Goal: Navigation & Orientation: Find specific page/section

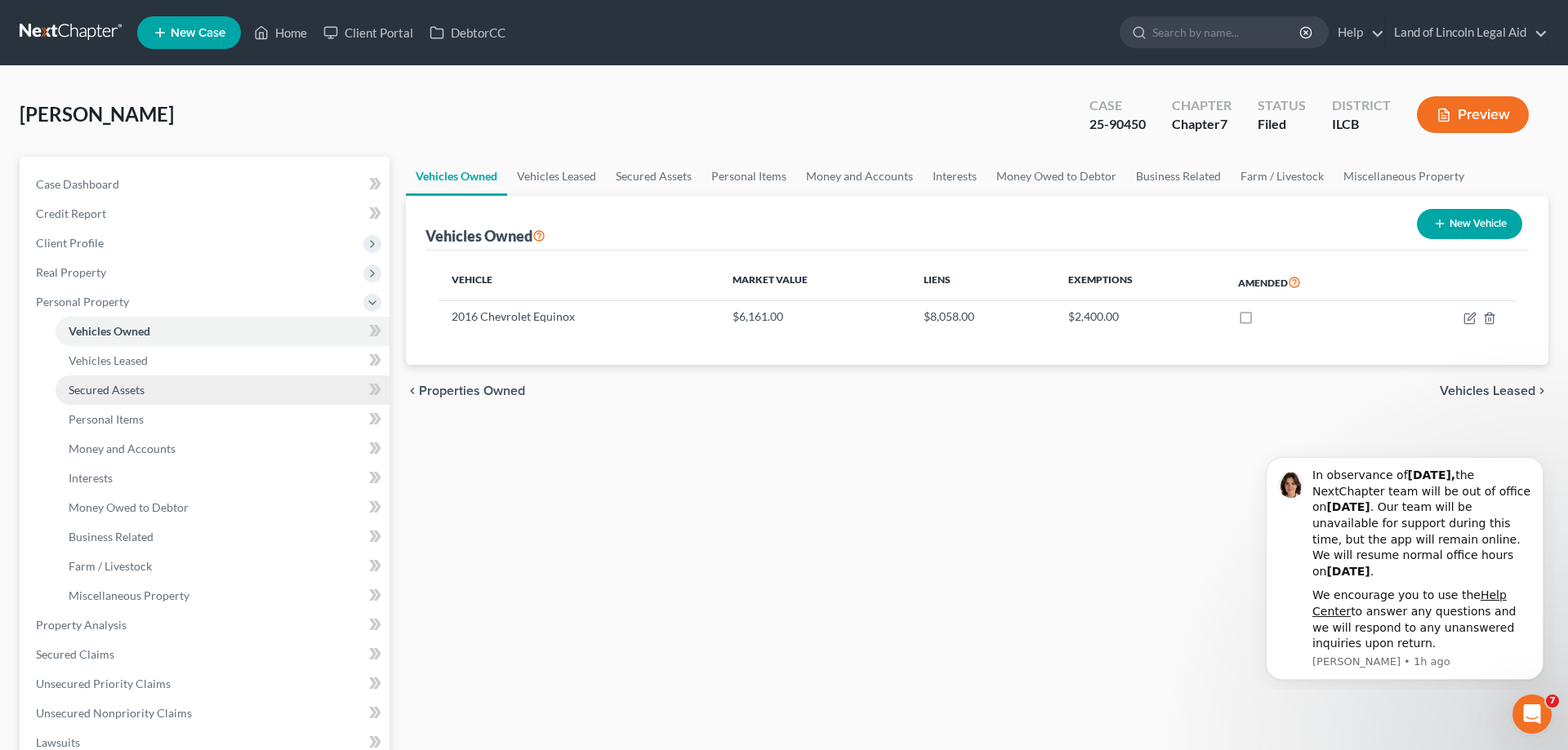
click at [151, 396] on link "Secured Assets" at bounding box center [223, 389] width 334 height 30
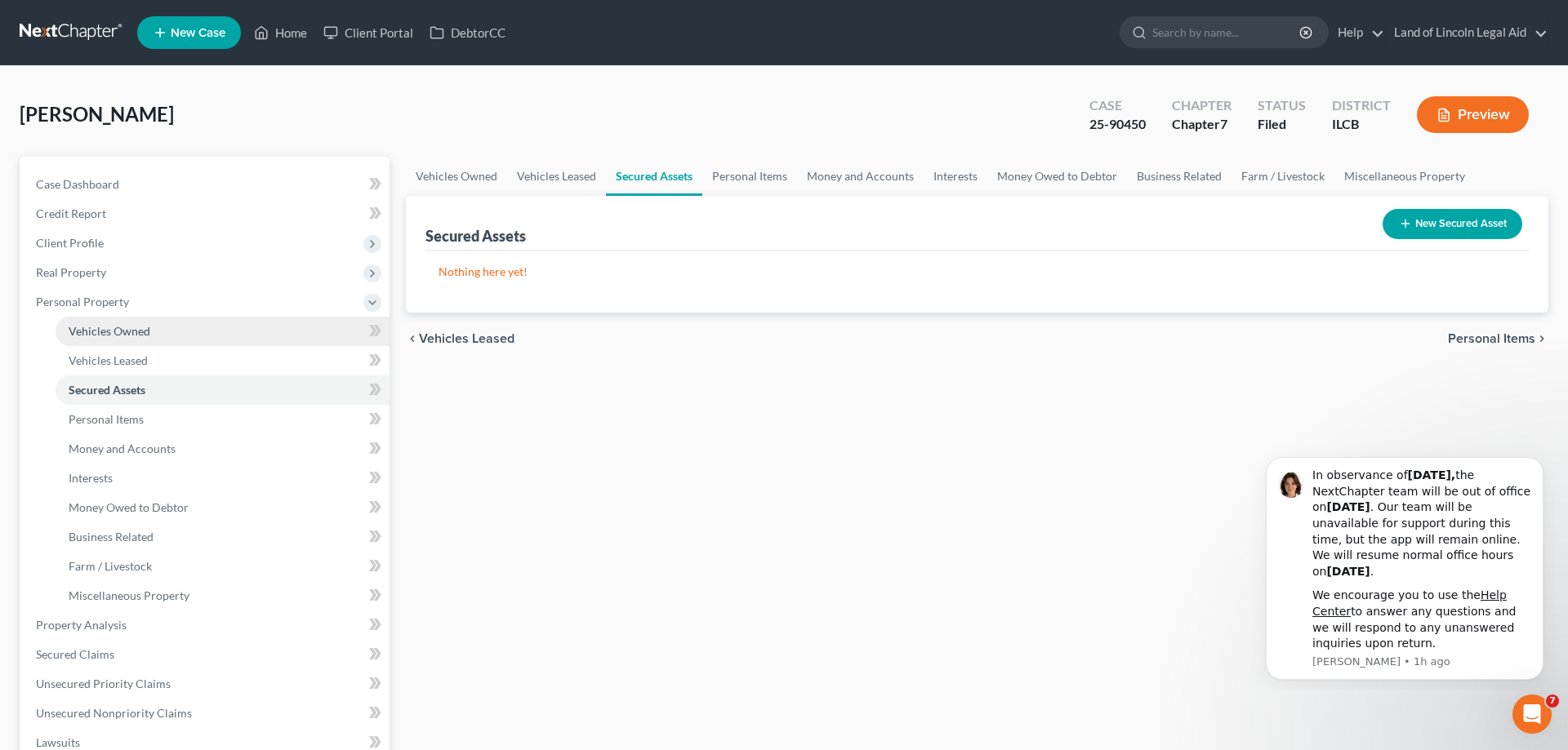
drag, startPoint x: 157, startPoint y: 337, endPoint x: 178, endPoint y: 331, distance: 21.8
click at [156, 337] on link "Vehicles Owned" at bounding box center [223, 331] width 334 height 30
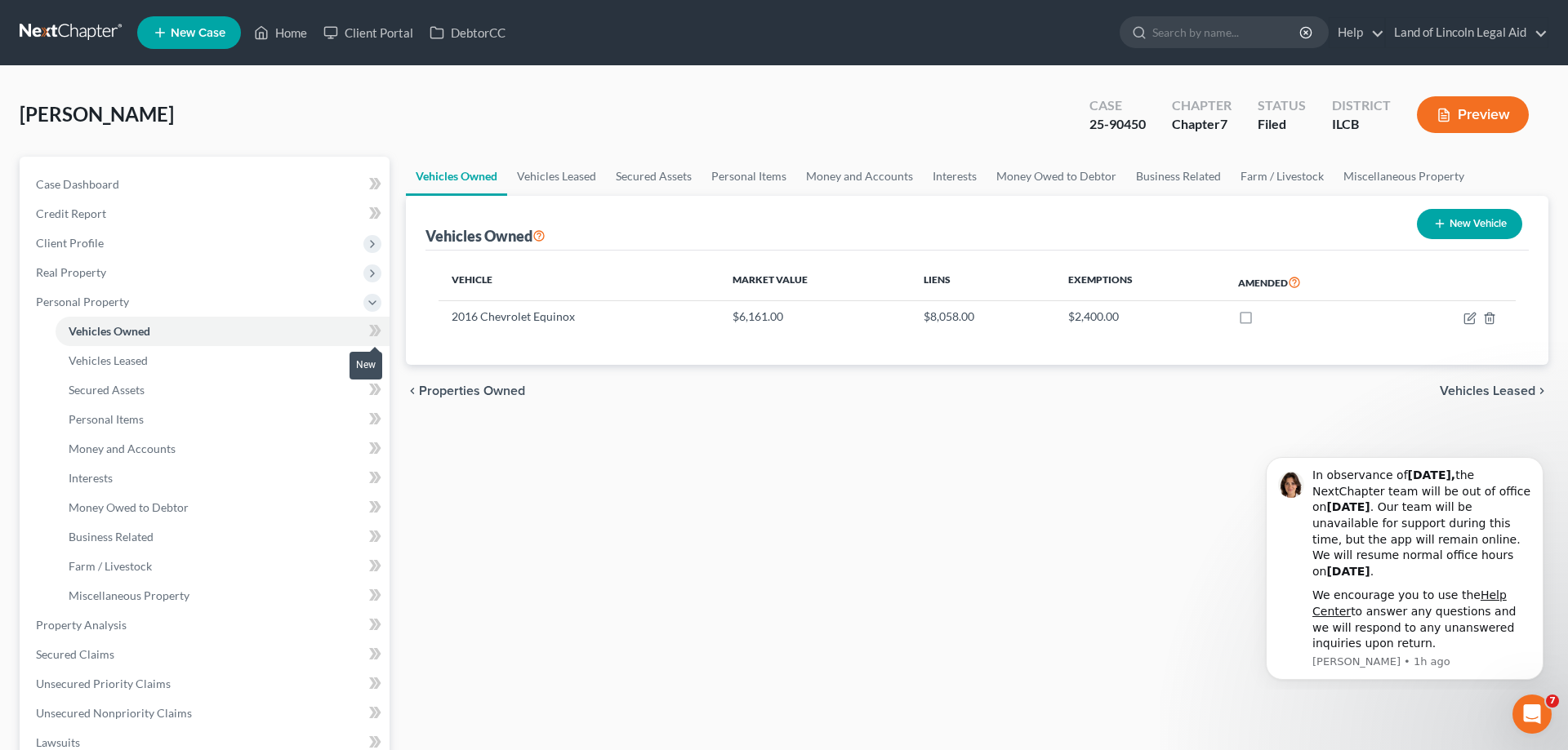
click at [372, 324] on icon at bounding box center [375, 330] width 12 height 20
click at [113, 422] on span "Personal Items" at bounding box center [106, 419] width 75 height 13
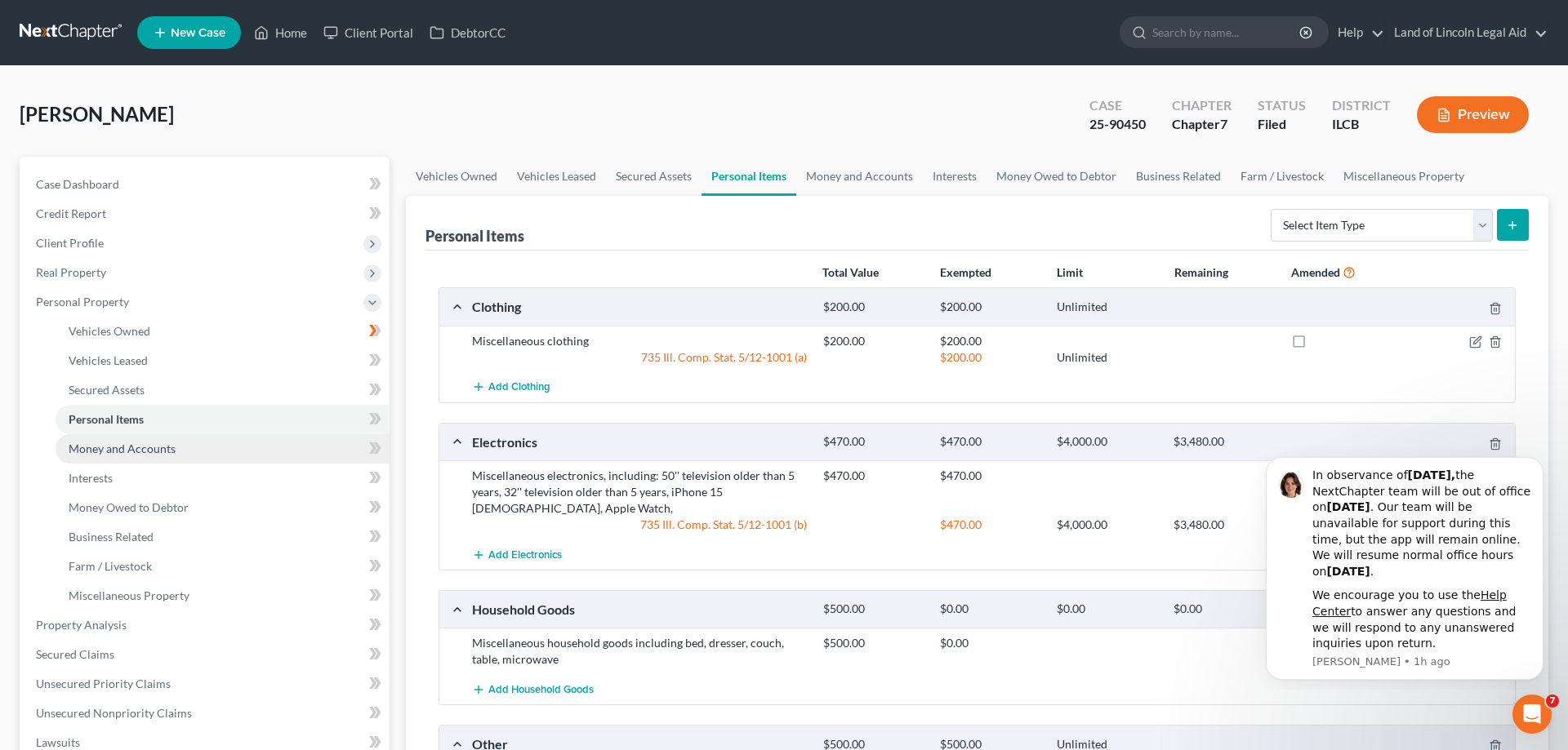
click at [125, 455] on span "Money and Accounts" at bounding box center [121, 448] width 107 height 13
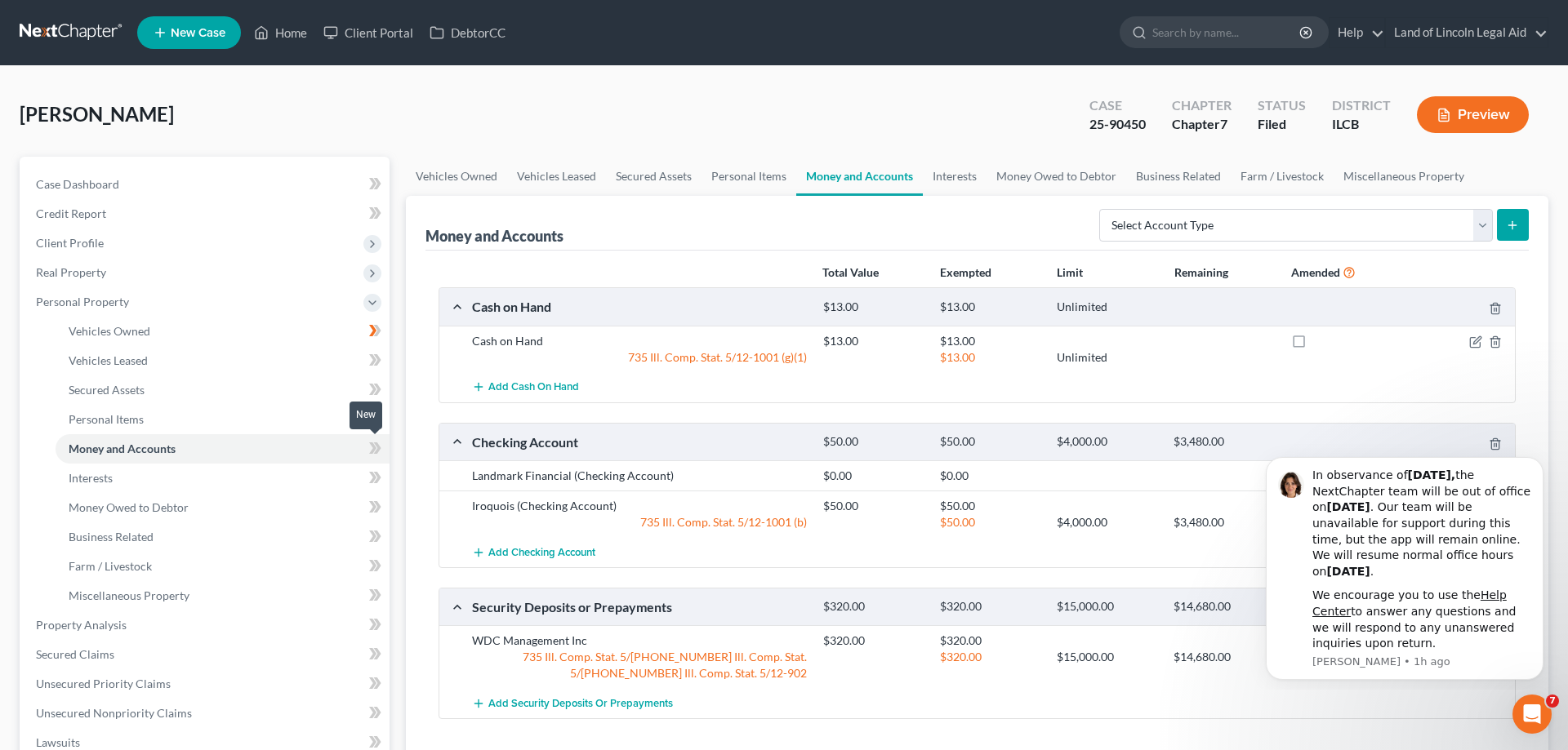
click at [376, 448] on icon at bounding box center [375, 448] width 12 height 20
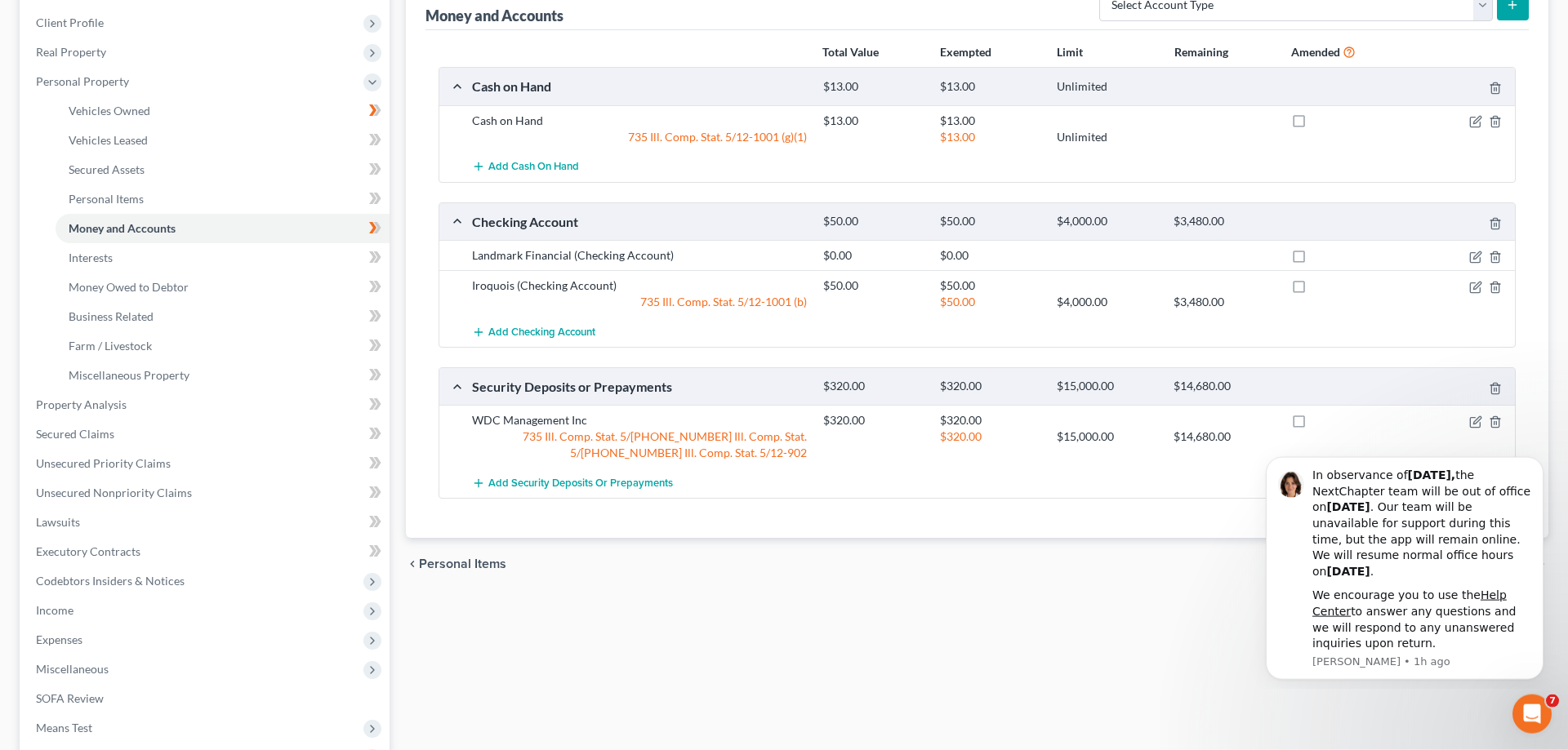
scroll to position [249, 0]
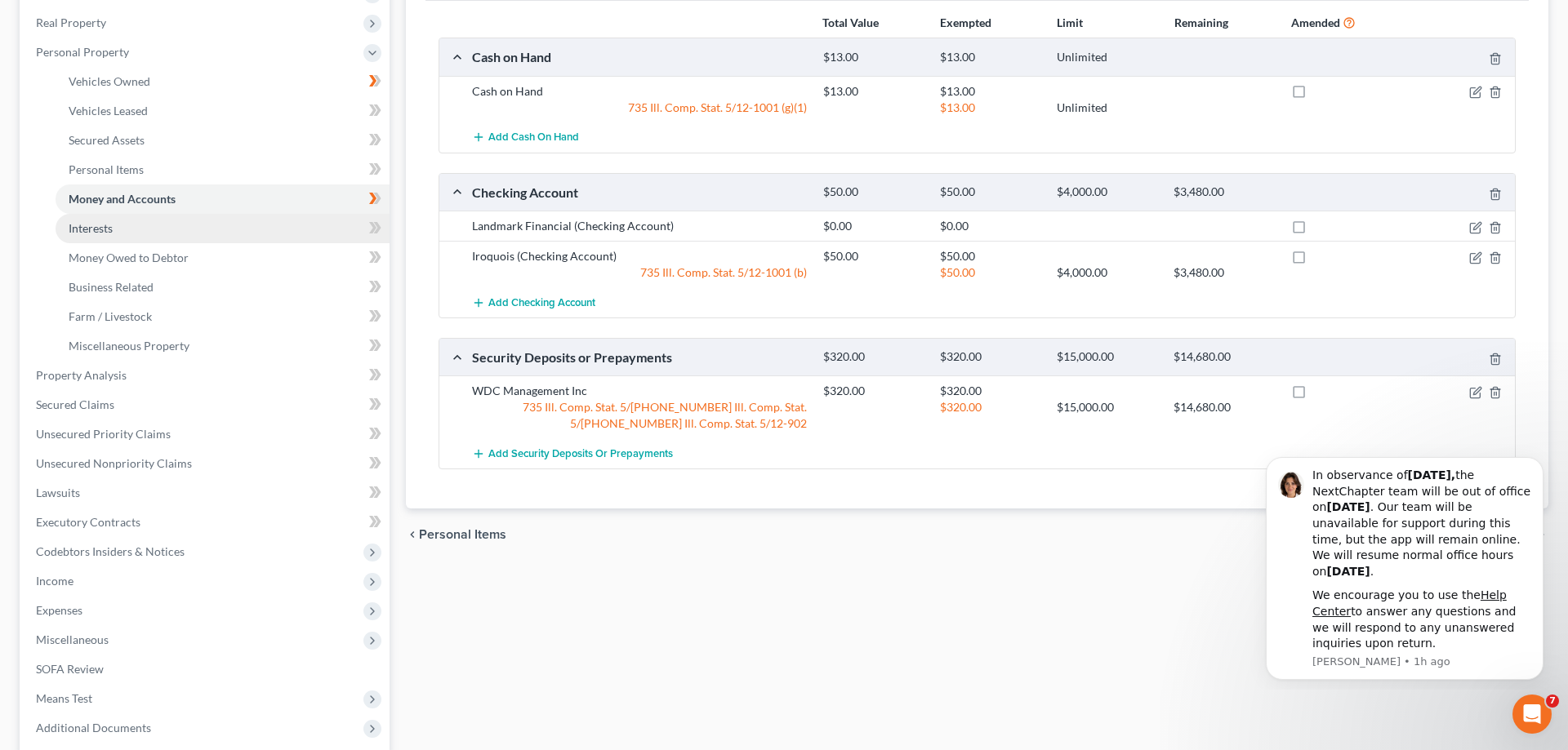
click at [173, 230] on link "Interests" at bounding box center [223, 228] width 334 height 30
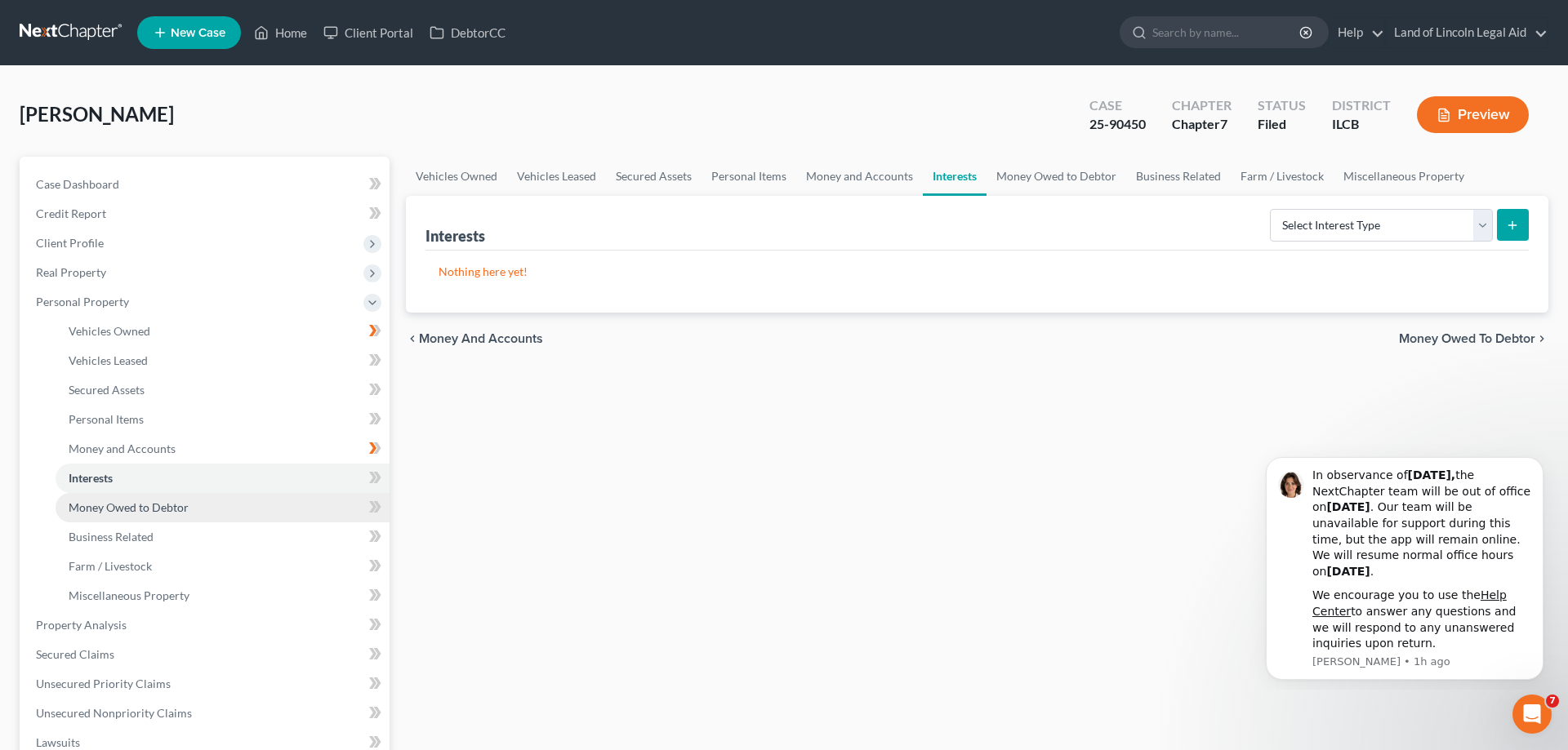
click at [166, 508] on span "Money Owed to Debtor" at bounding box center [128, 507] width 120 height 13
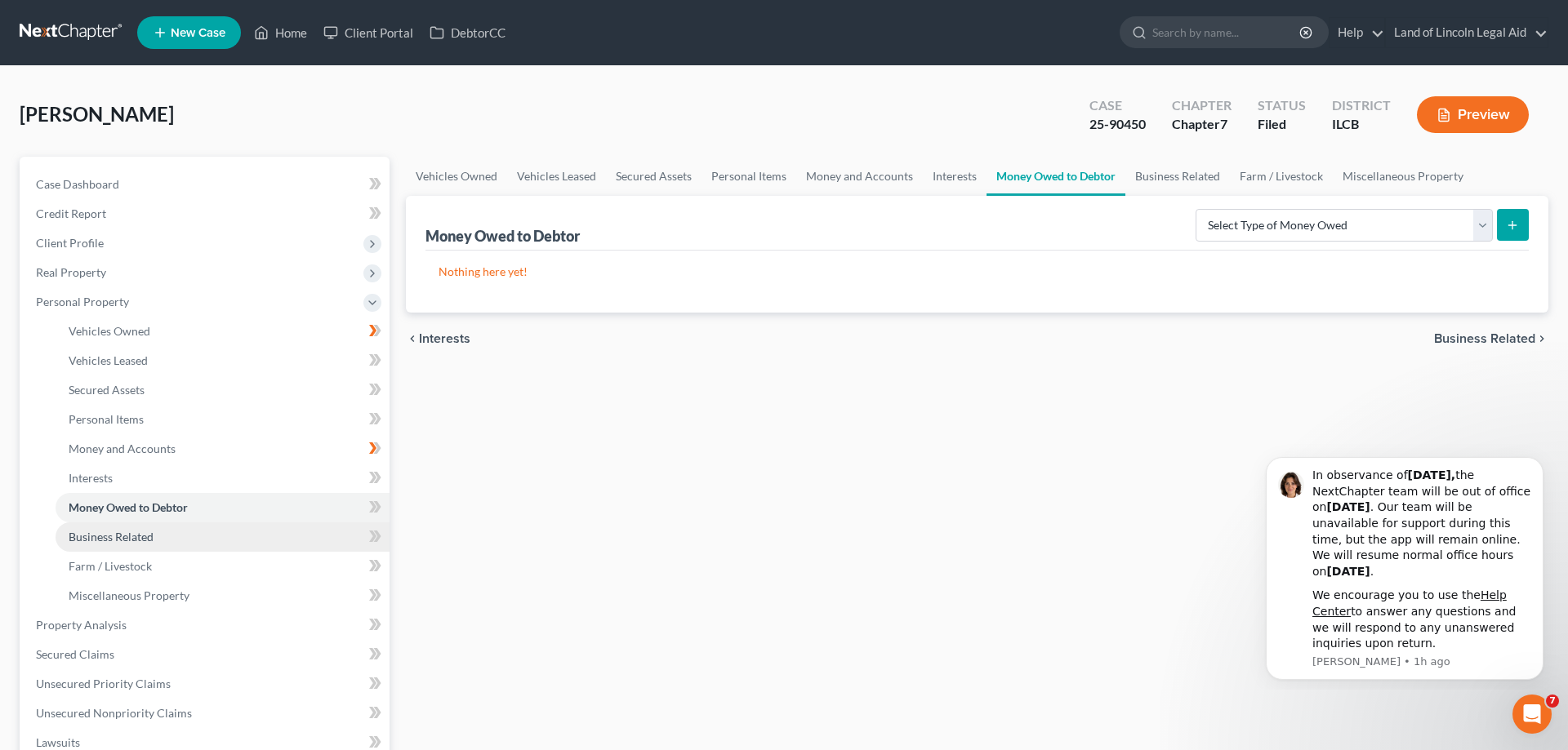
click at [144, 538] on span "Business Related" at bounding box center [110, 536] width 84 height 13
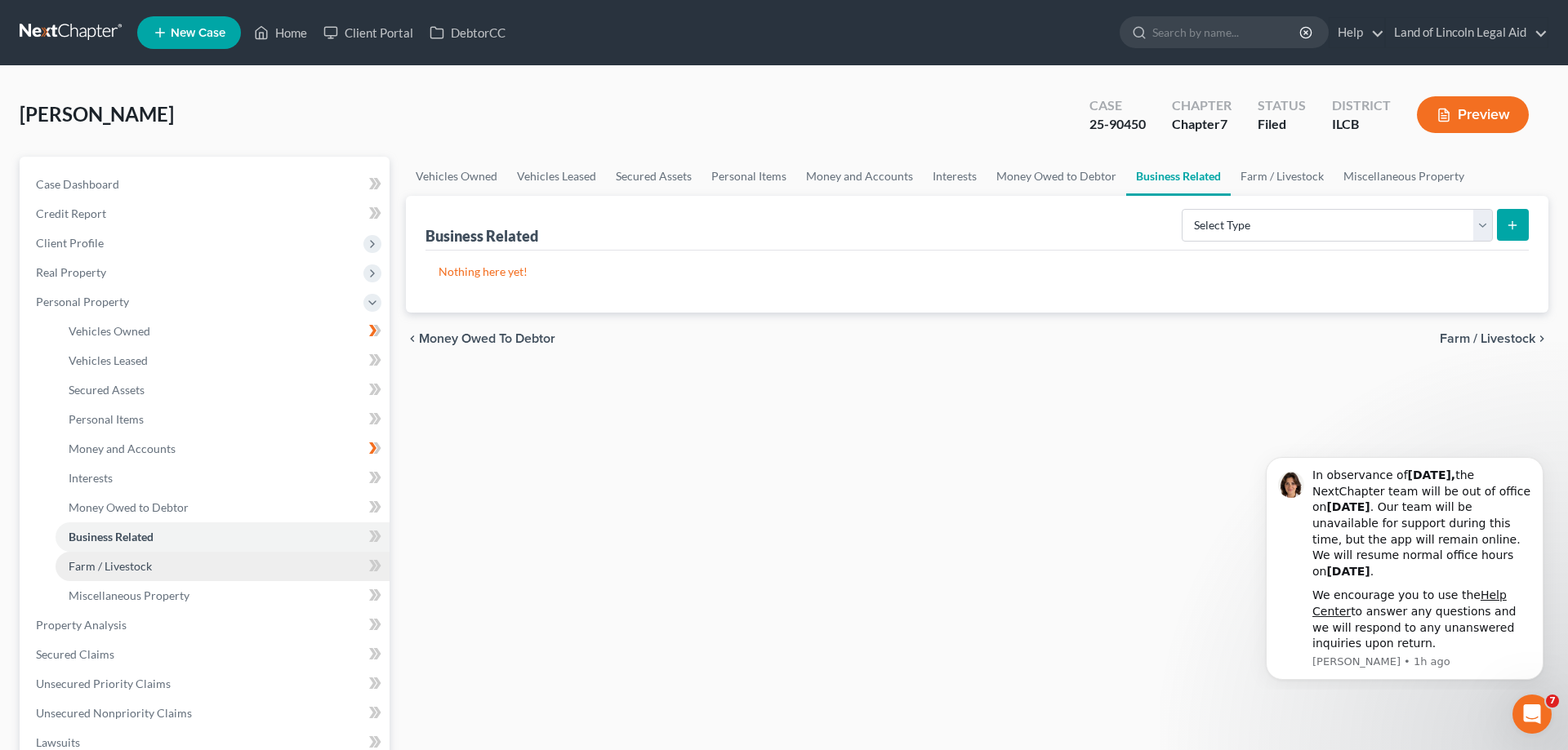
click at [139, 571] on span "Farm / Livestock" at bounding box center [109, 566] width 83 height 13
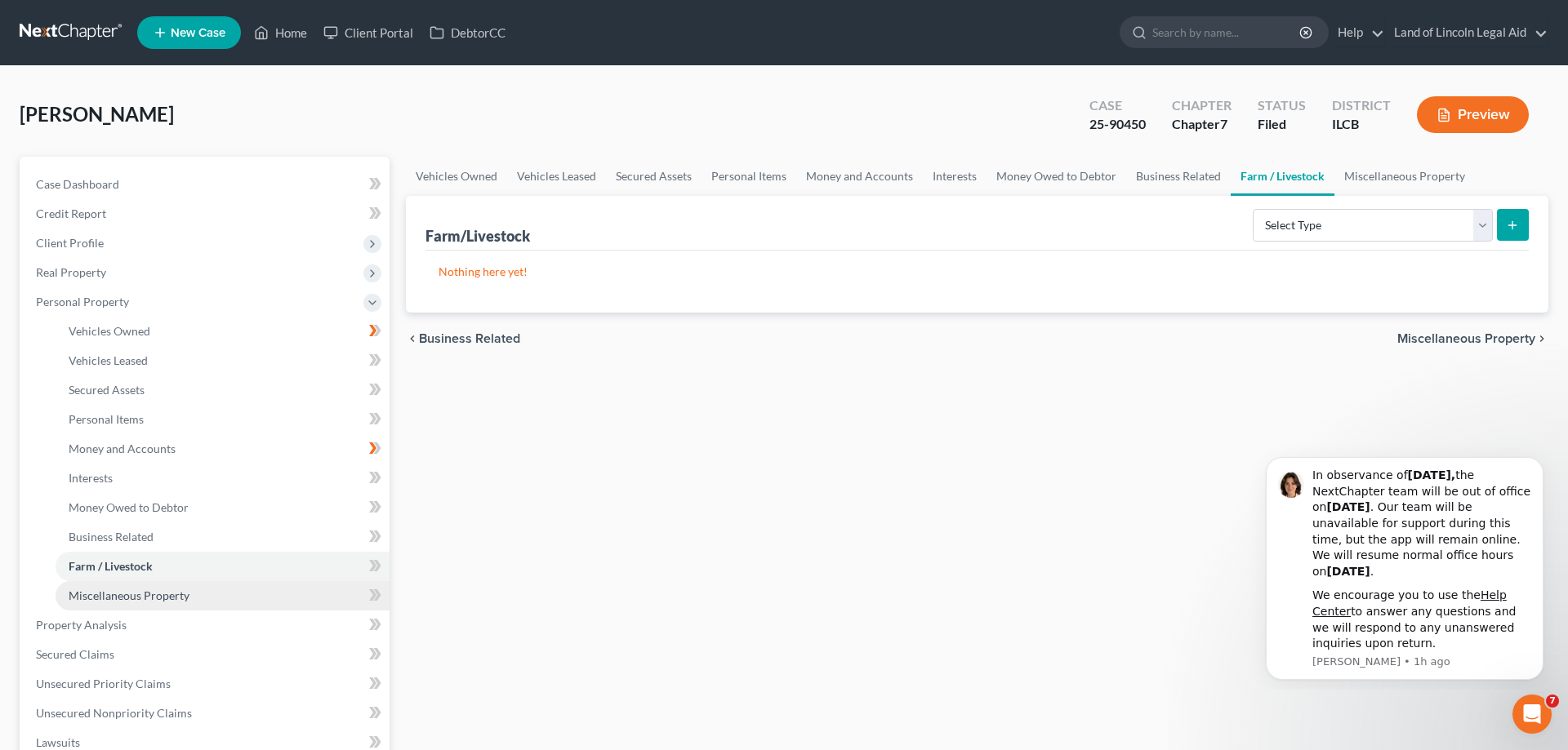
click at [143, 601] on span "Miscellaneous Property" at bounding box center [129, 595] width 121 height 13
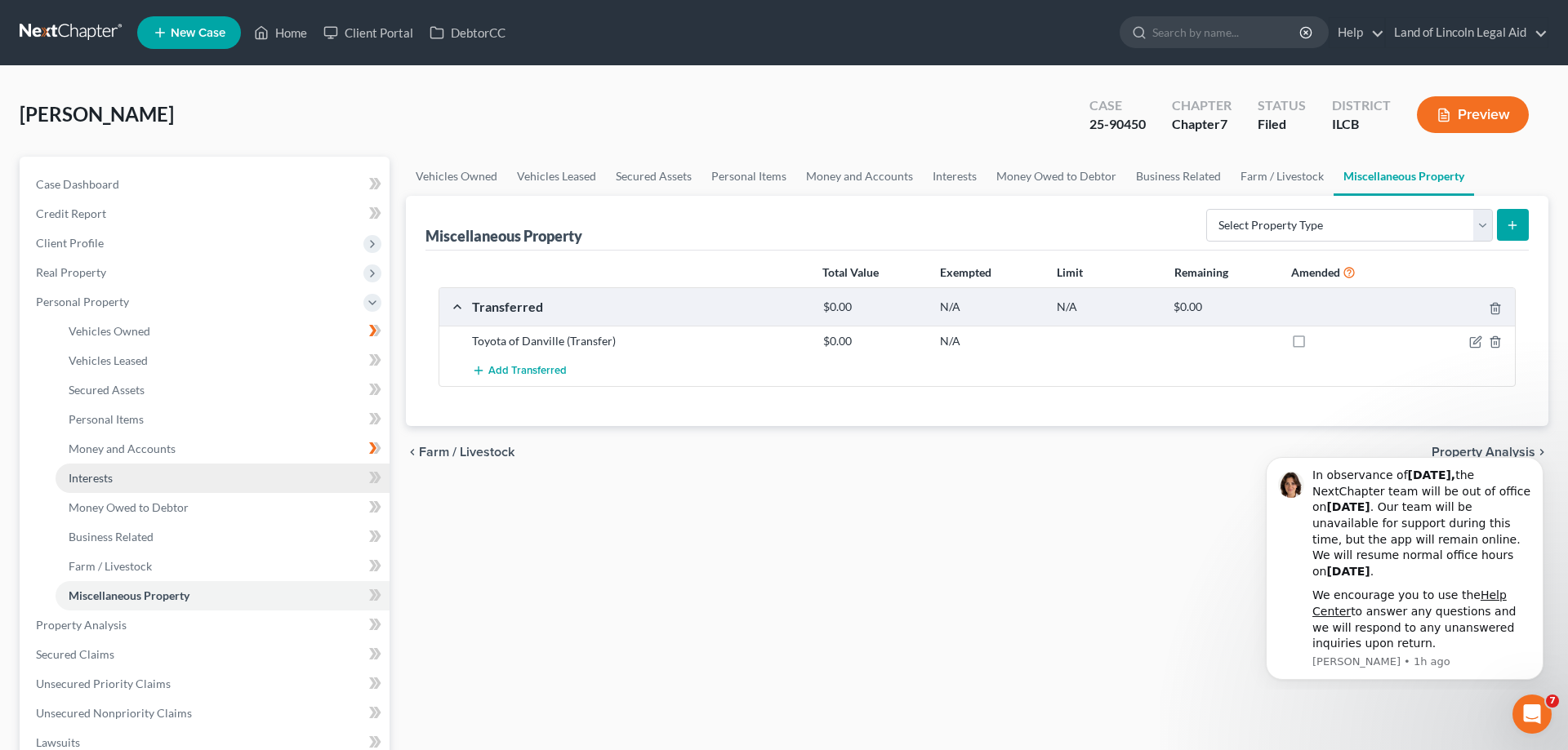
click at [128, 480] on link "Interests" at bounding box center [223, 478] width 334 height 30
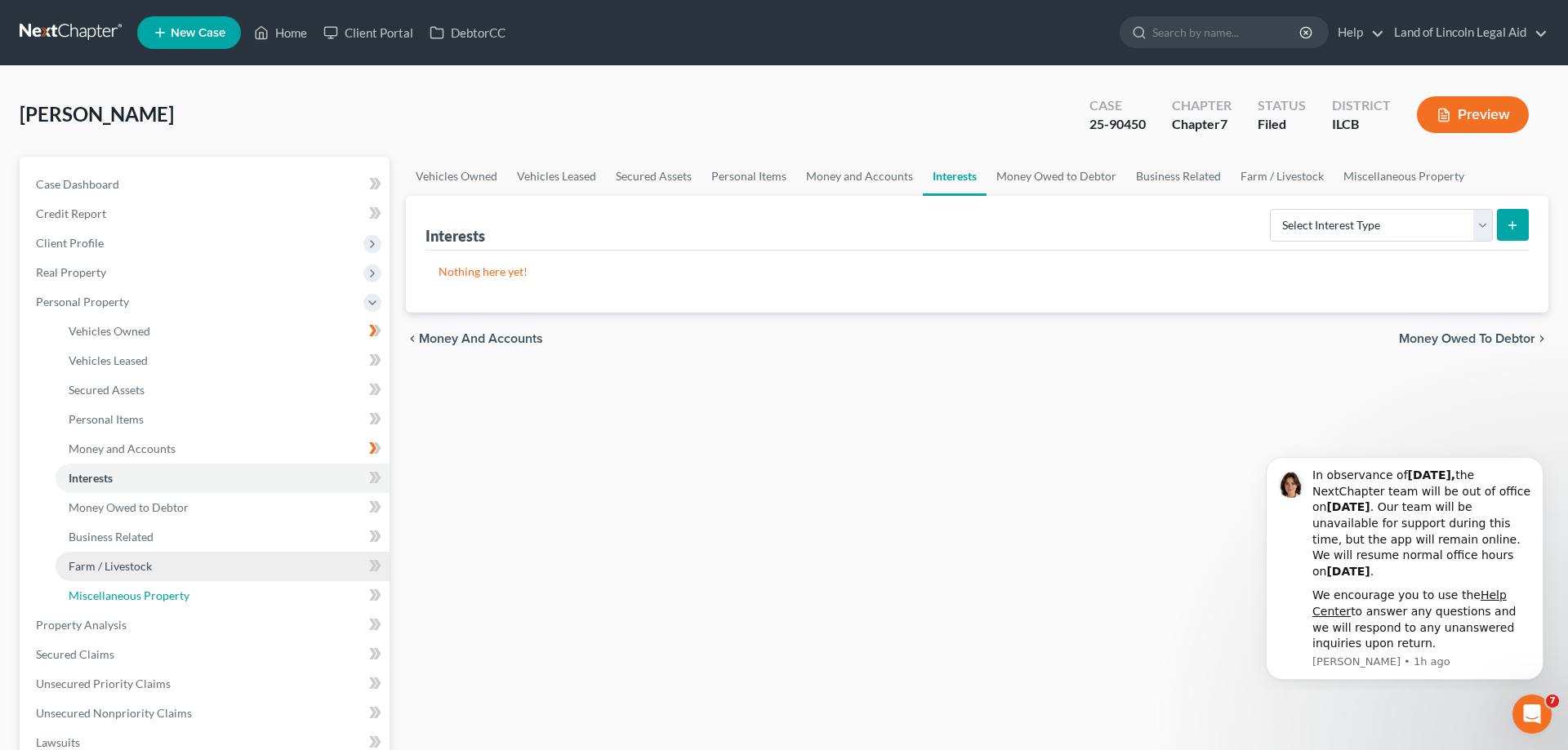
click at [134, 589] on span "Miscellaneous Property" at bounding box center [129, 595] width 121 height 13
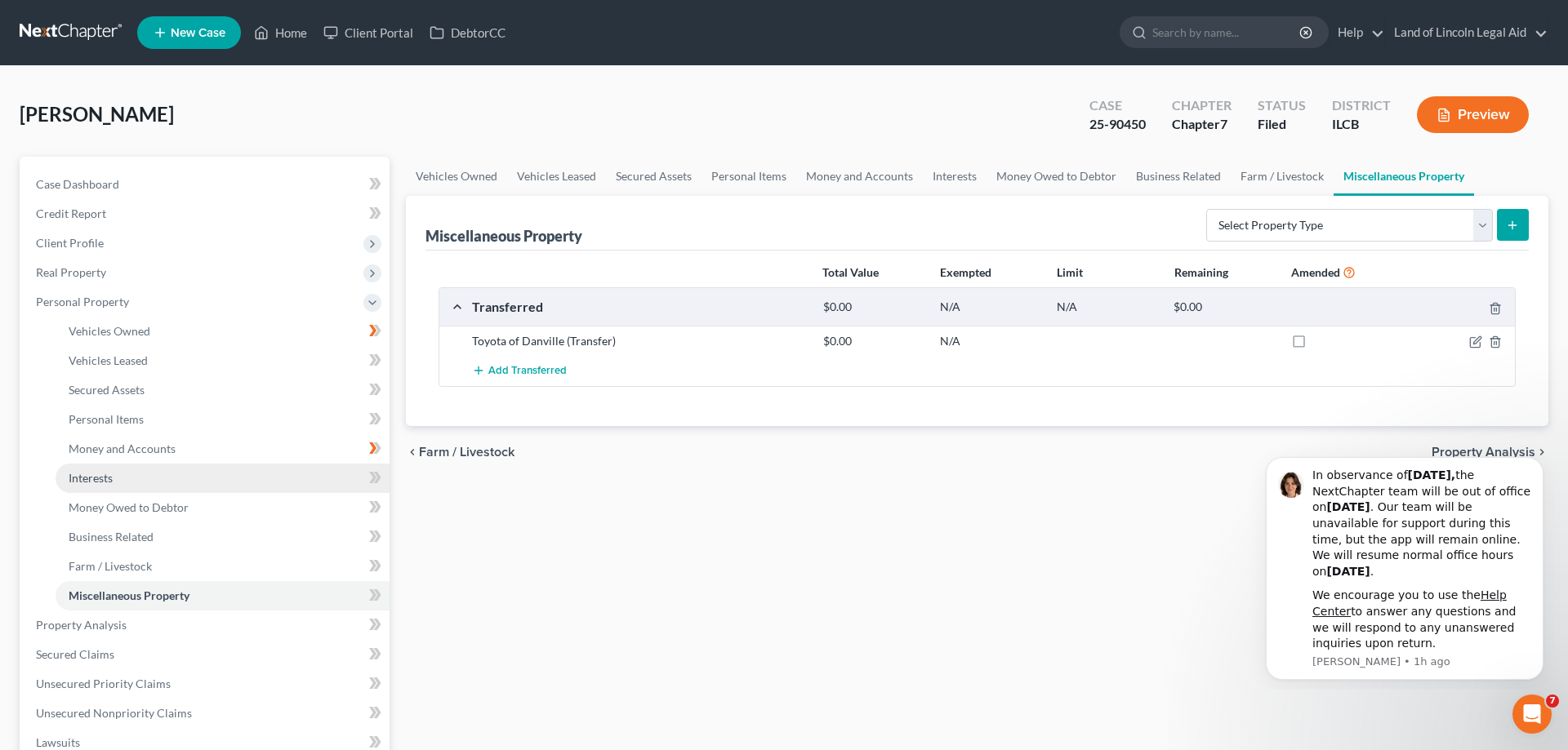
click at [83, 478] on span "Interests" at bounding box center [90, 478] width 44 height 13
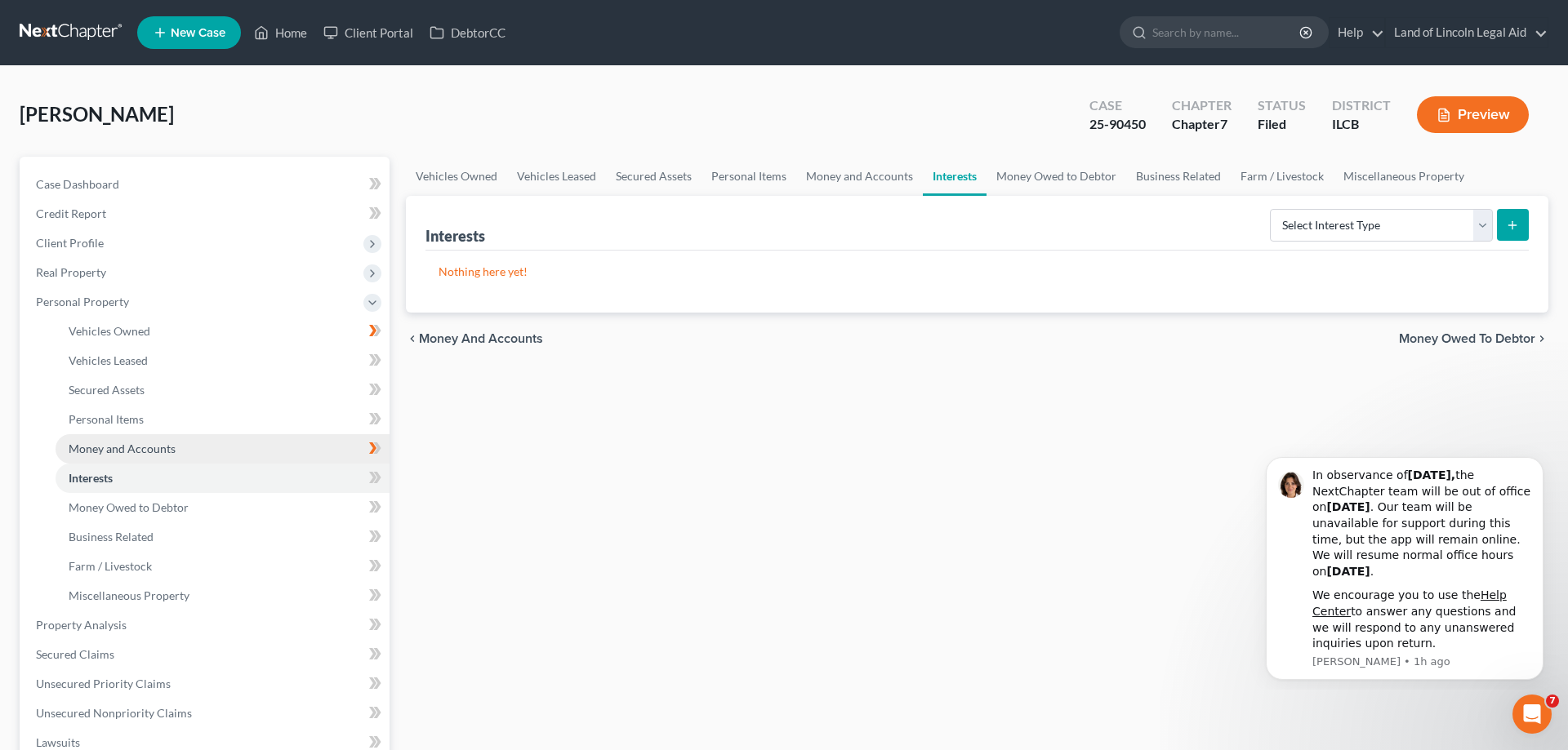
click at [115, 448] on span "Money and Accounts" at bounding box center [121, 448] width 107 height 13
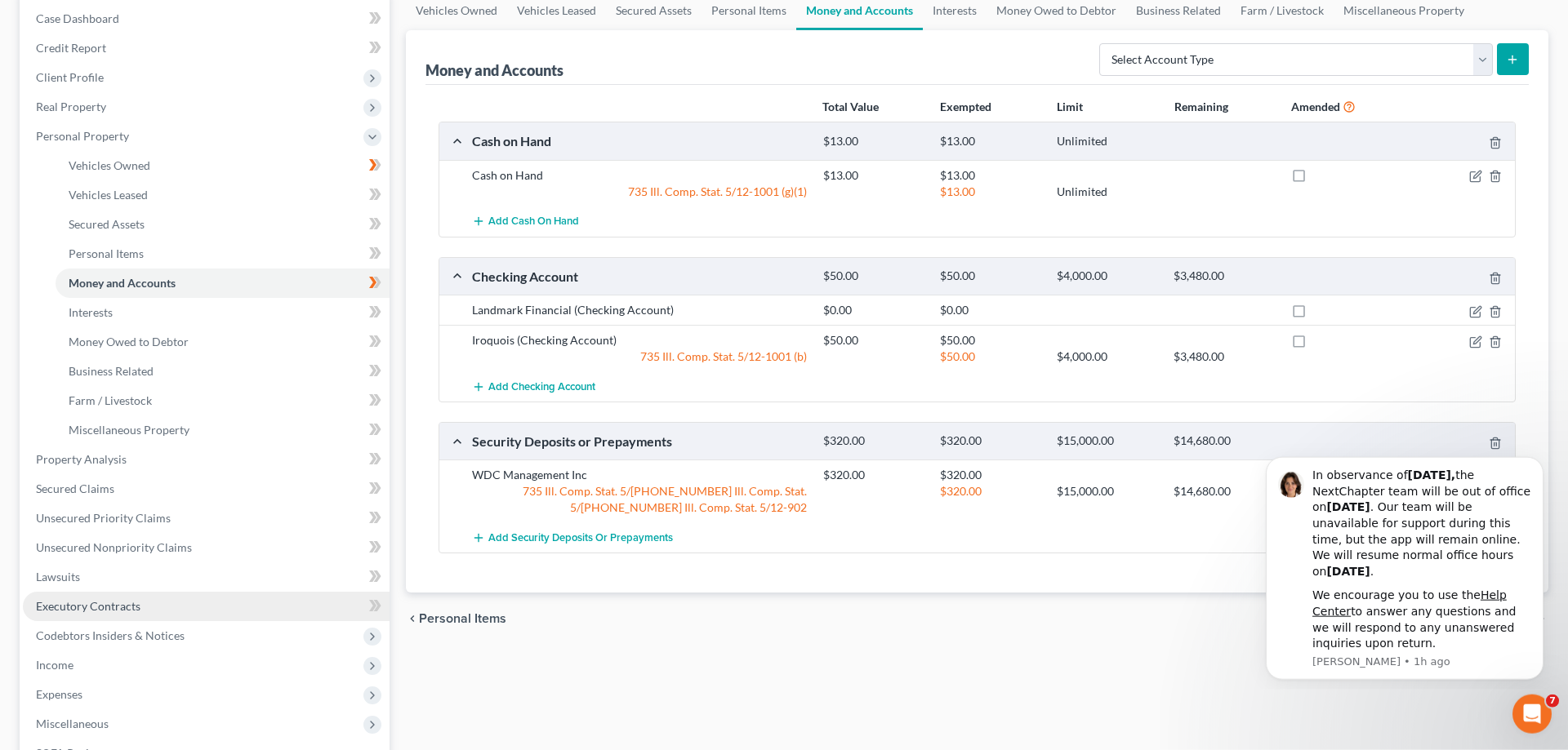
scroll to position [167, 0]
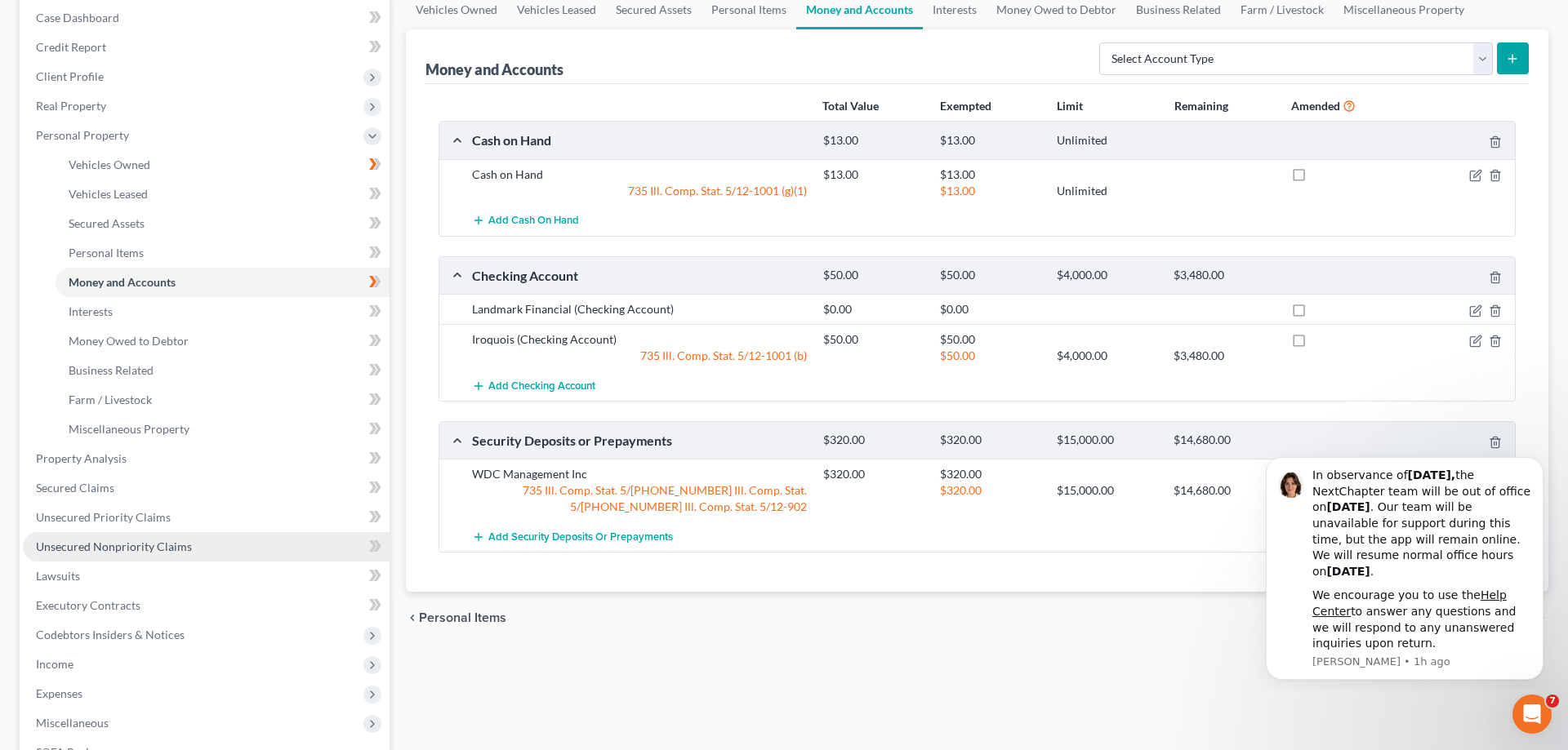
click at [134, 548] on span "Unsecured Nonpriority Claims" at bounding box center [113, 546] width 156 height 13
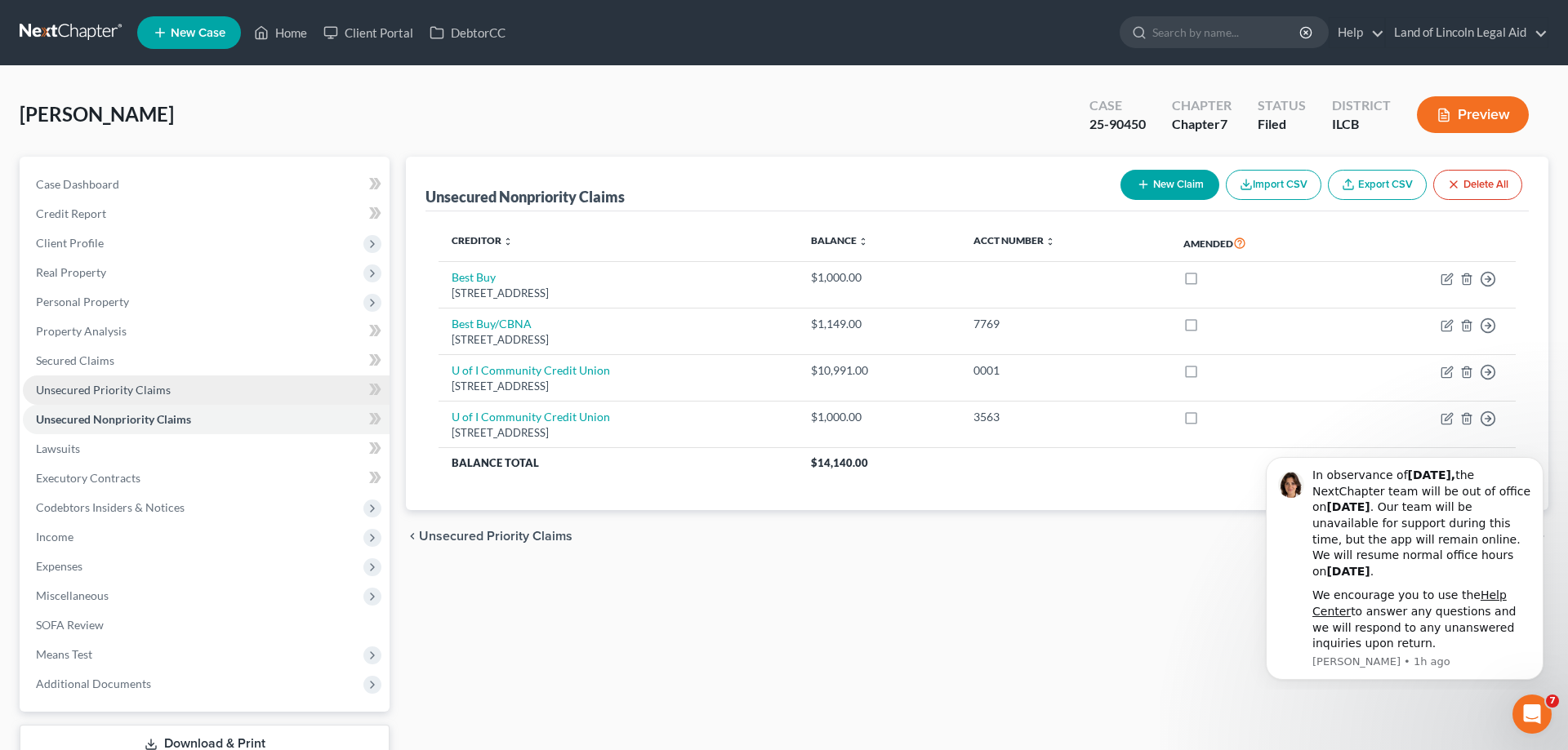
click at [192, 395] on link "Unsecured Priority Claims" at bounding box center [206, 389] width 367 height 30
